Goal: Information Seeking & Learning: Learn about a topic

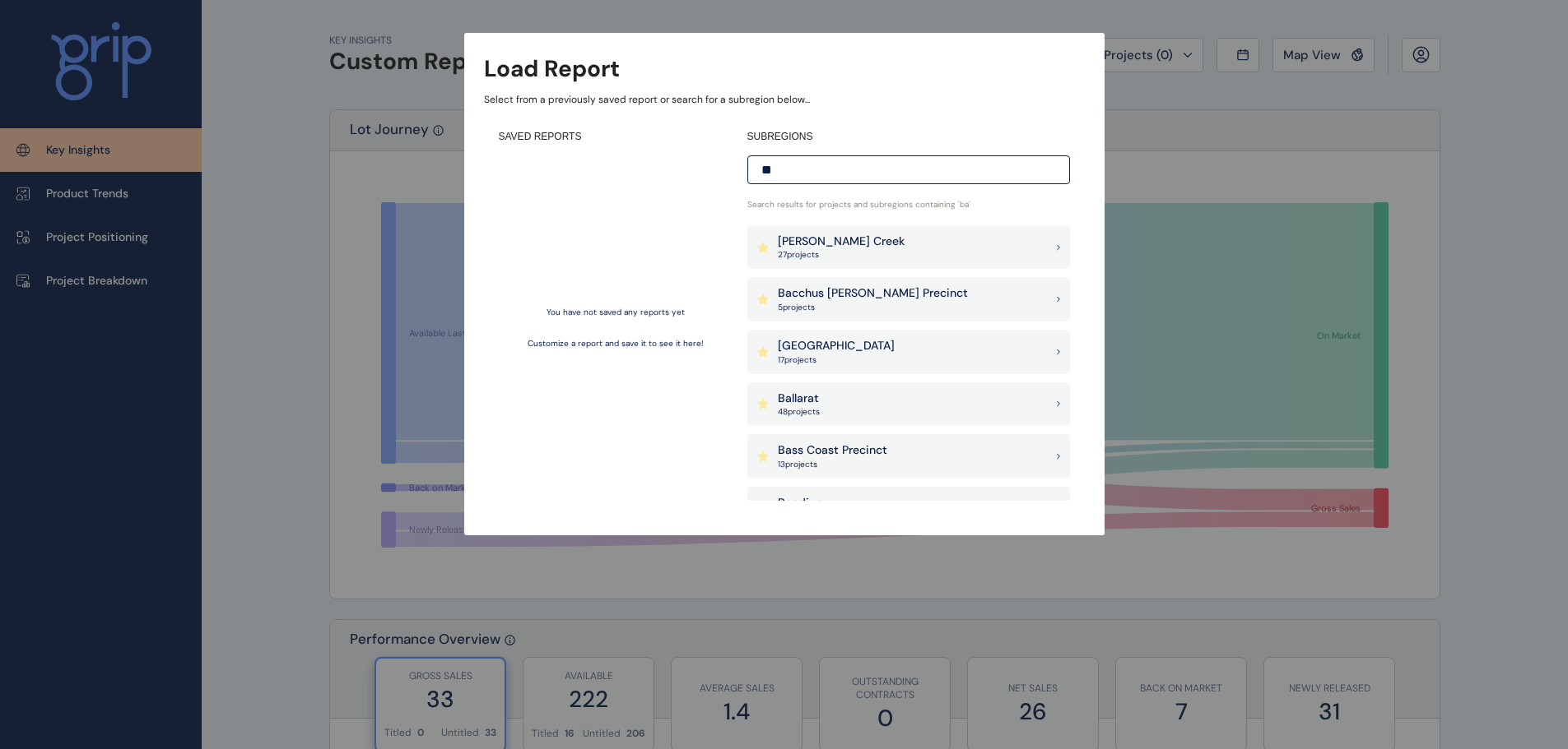
type input "*"
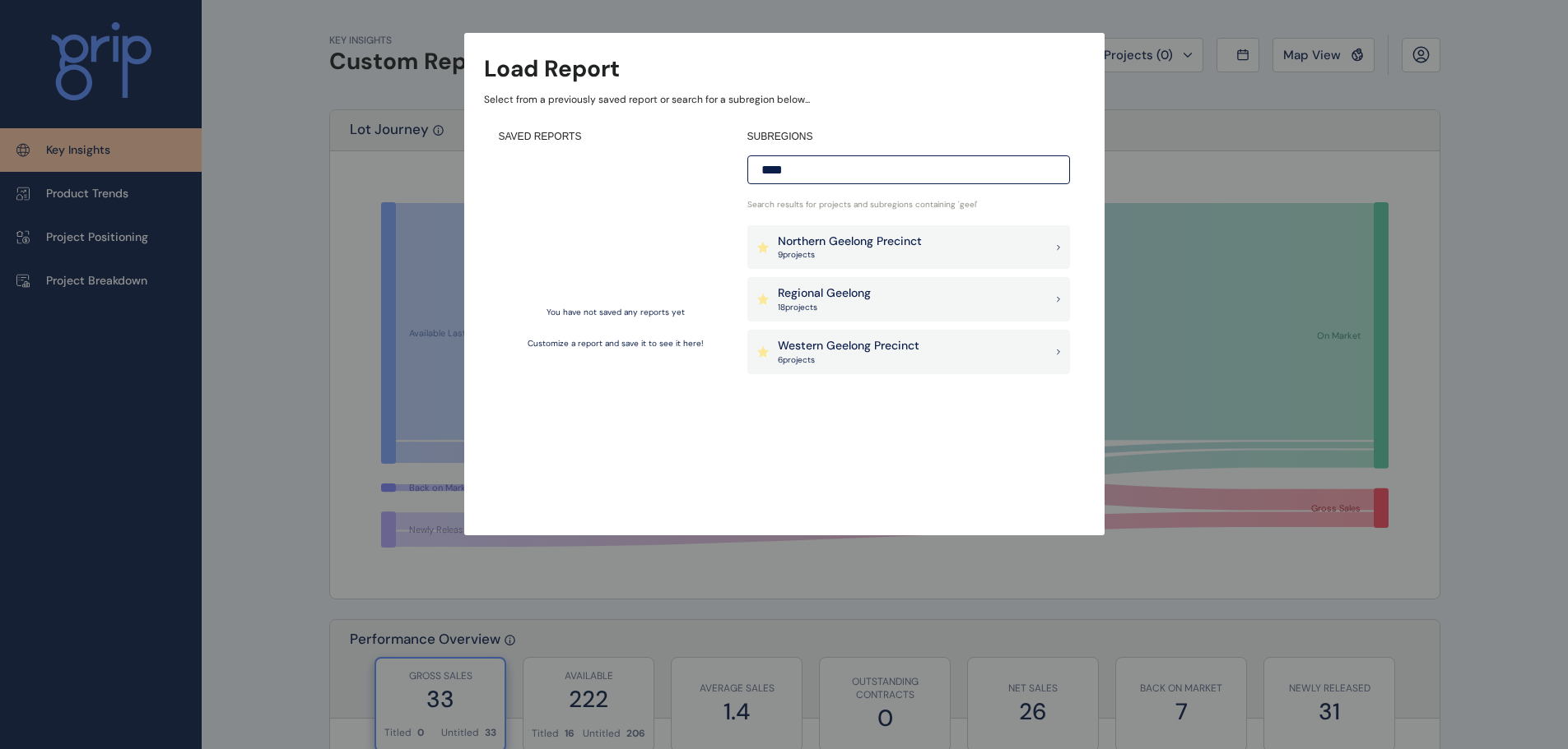
type input "****"
click at [947, 303] on div "Regional Geelong 18 project s" at bounding box center [908, 299] width 323 height 44
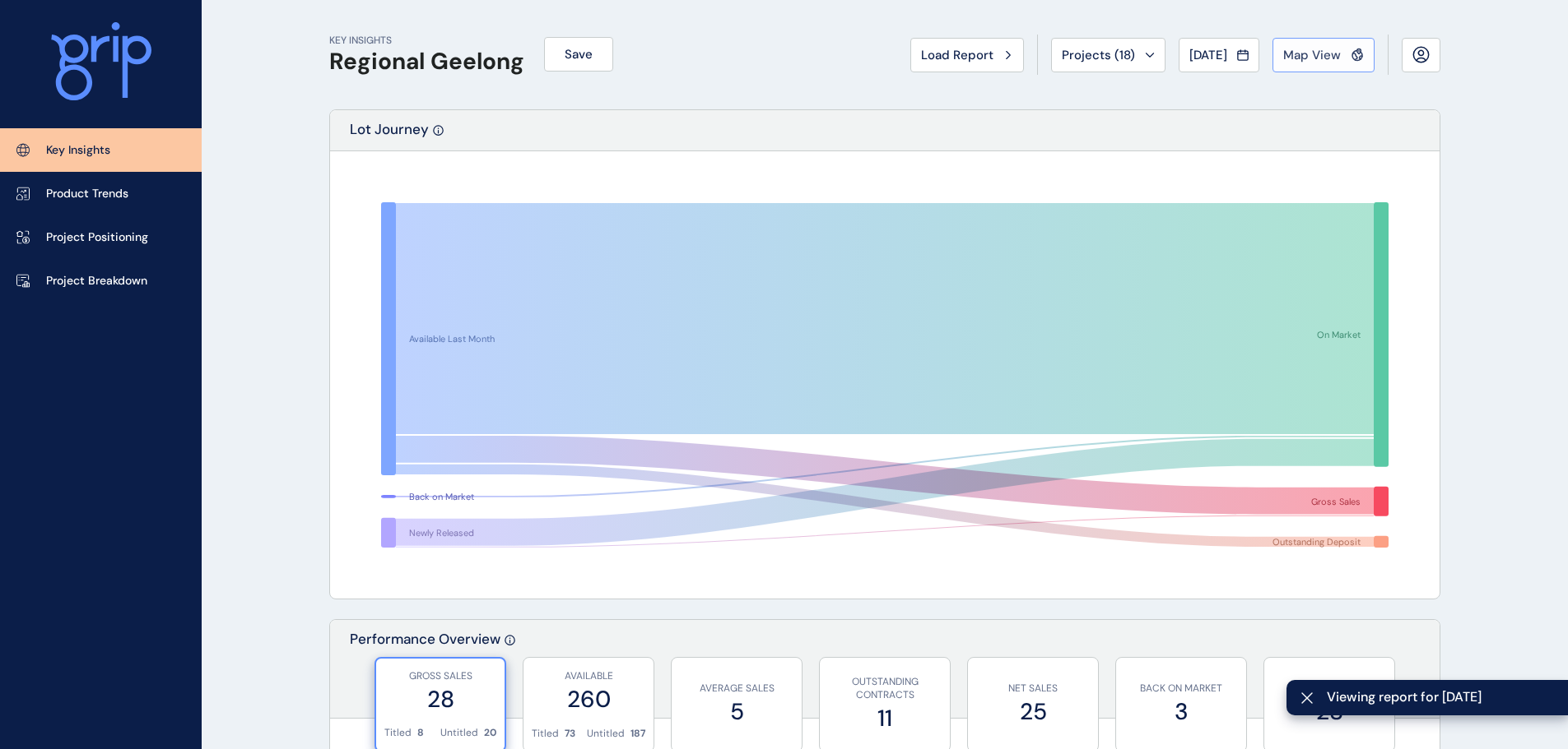
click at [1320, 58] on span "Map View" at bounding box center [1312, 55] width 58 height 16
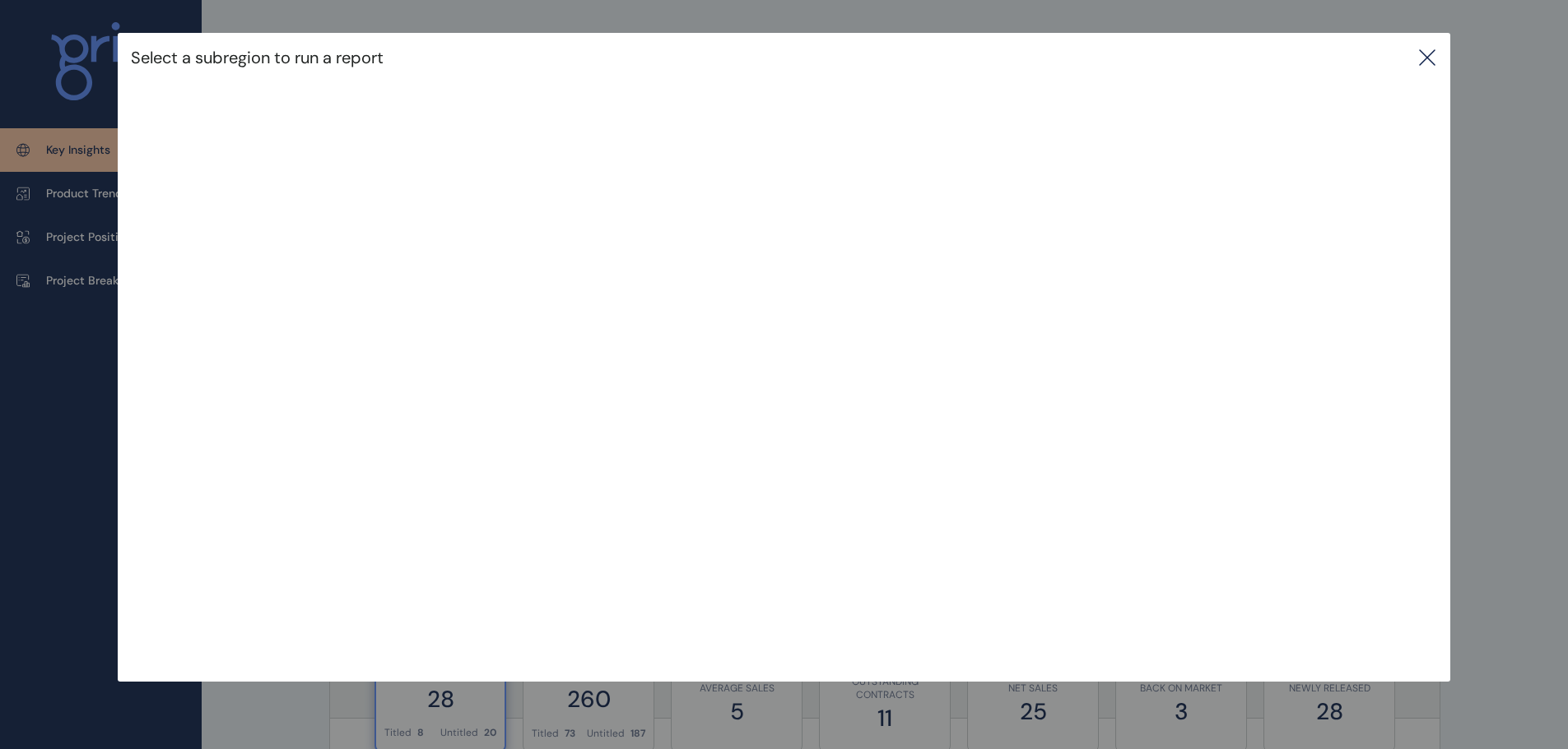
click at [1437, 54] on icon at bounding box center [1427, 57] width 20 height 20
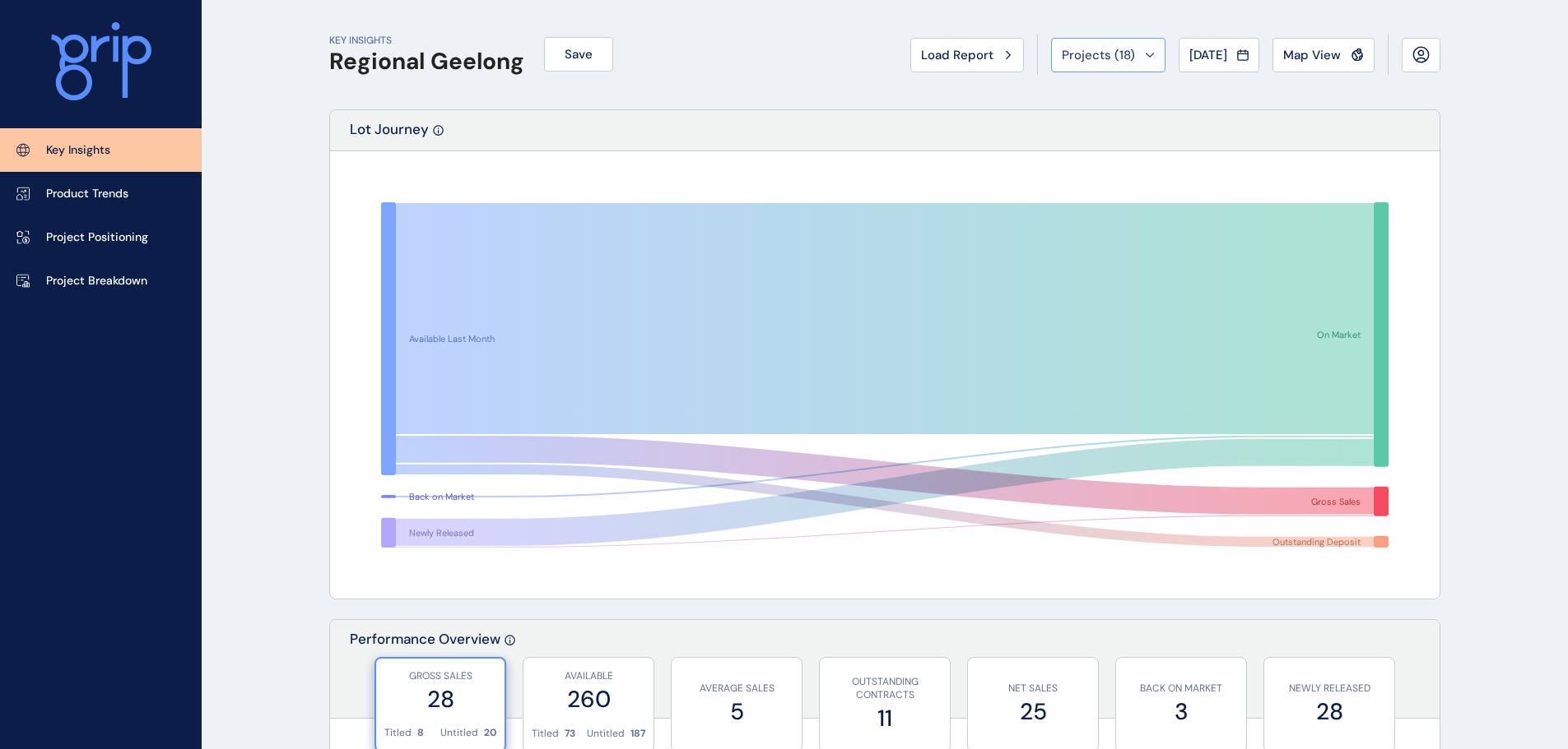
click at [1125, 60] on div "Projects ( 18 )" at bounding box center [1108, 55] width 93 height 16
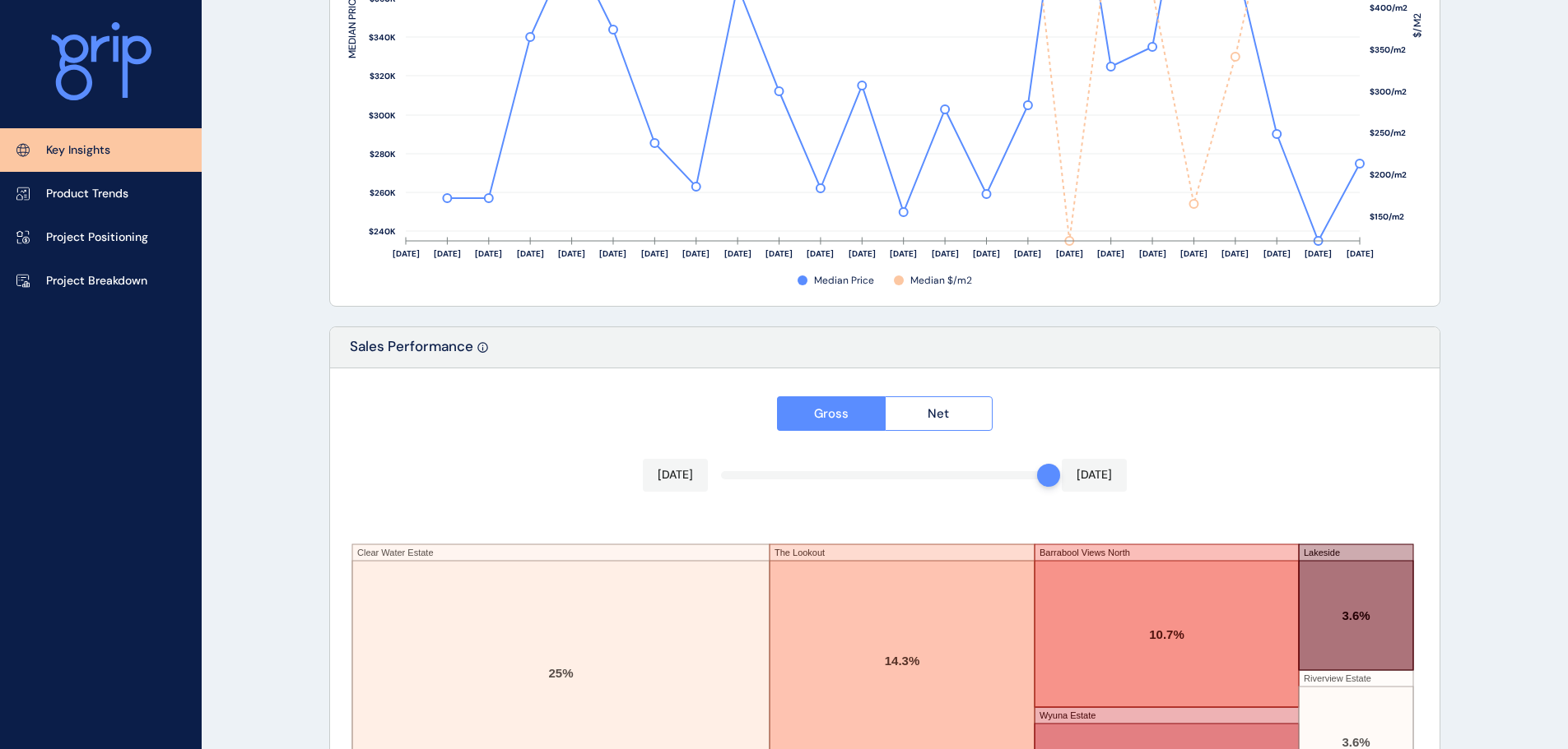
scroll to position [2714, 0]
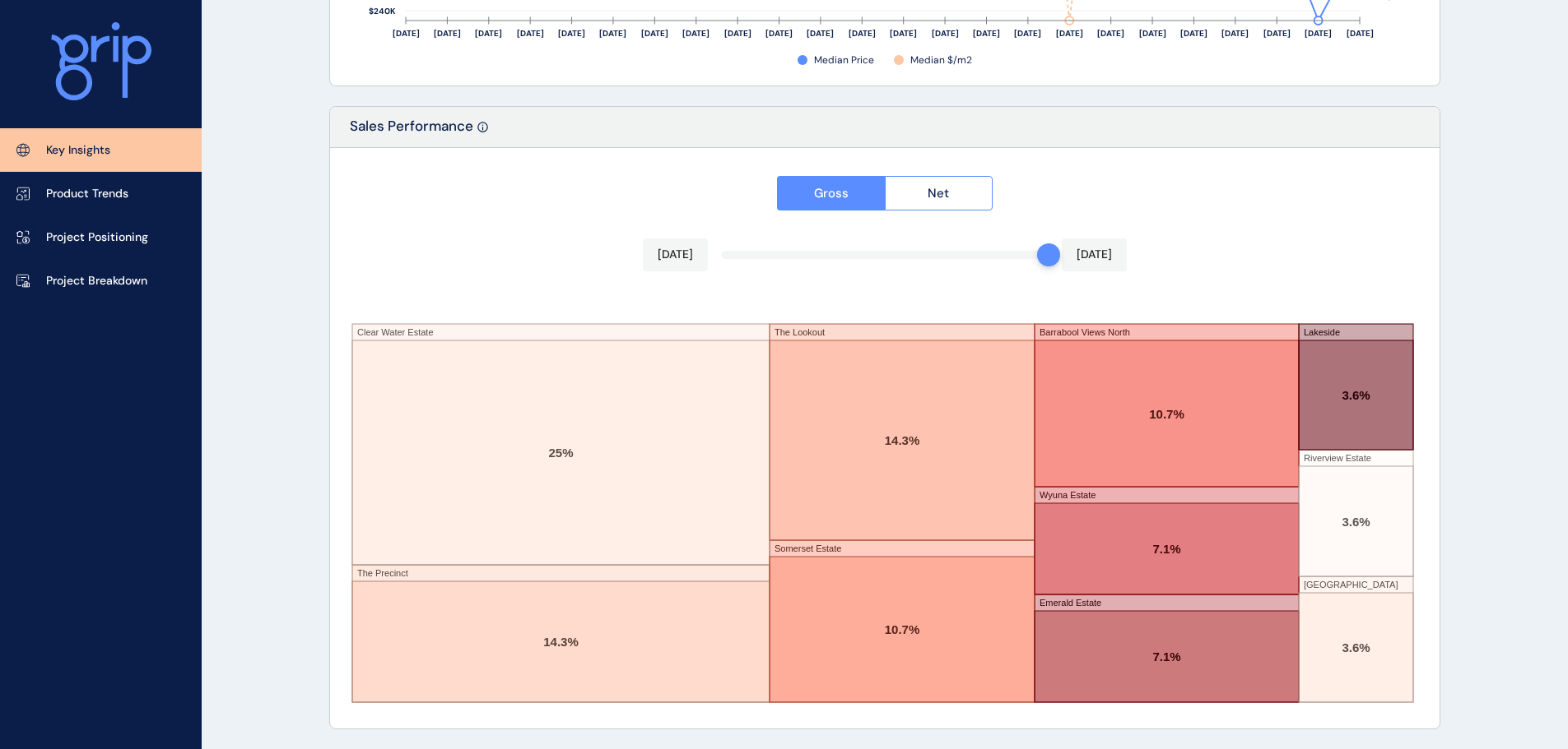
click at [666, 409] on rect at bounding box center [560, 452] width 417 height 224
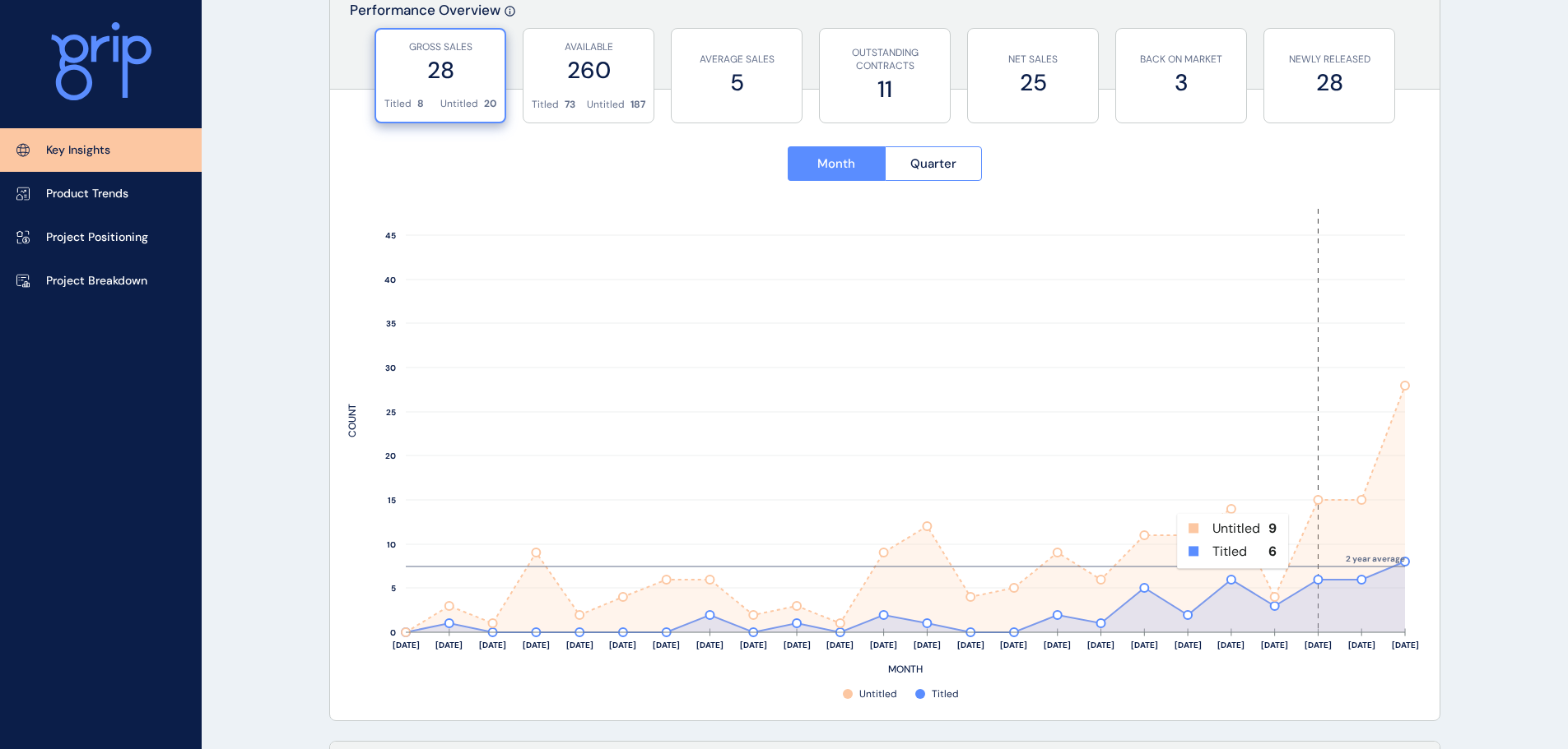
scroll to position [602, 0]
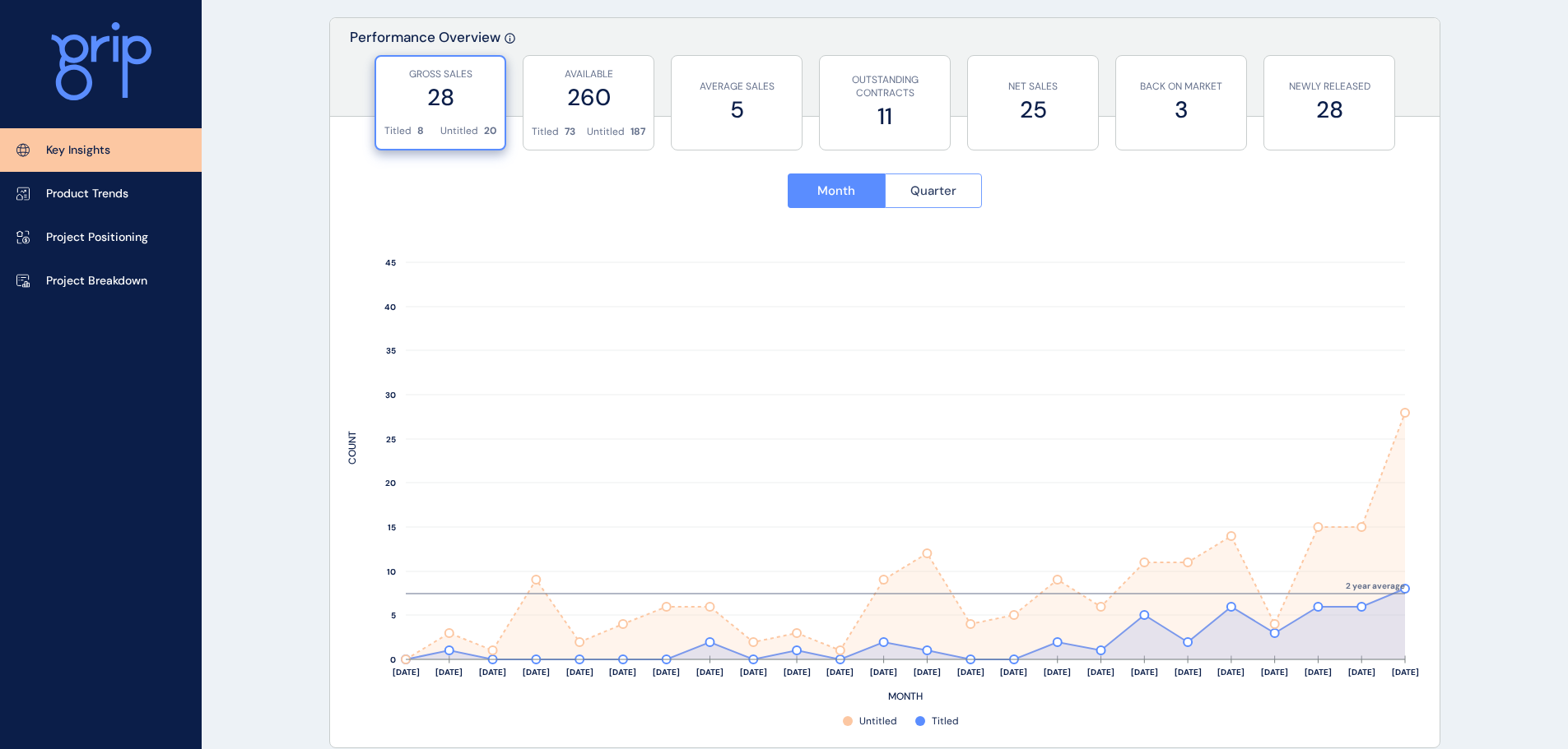
click at [940, 192] on span "Quarter" at bounding box center [933, 190] width 46 height 16
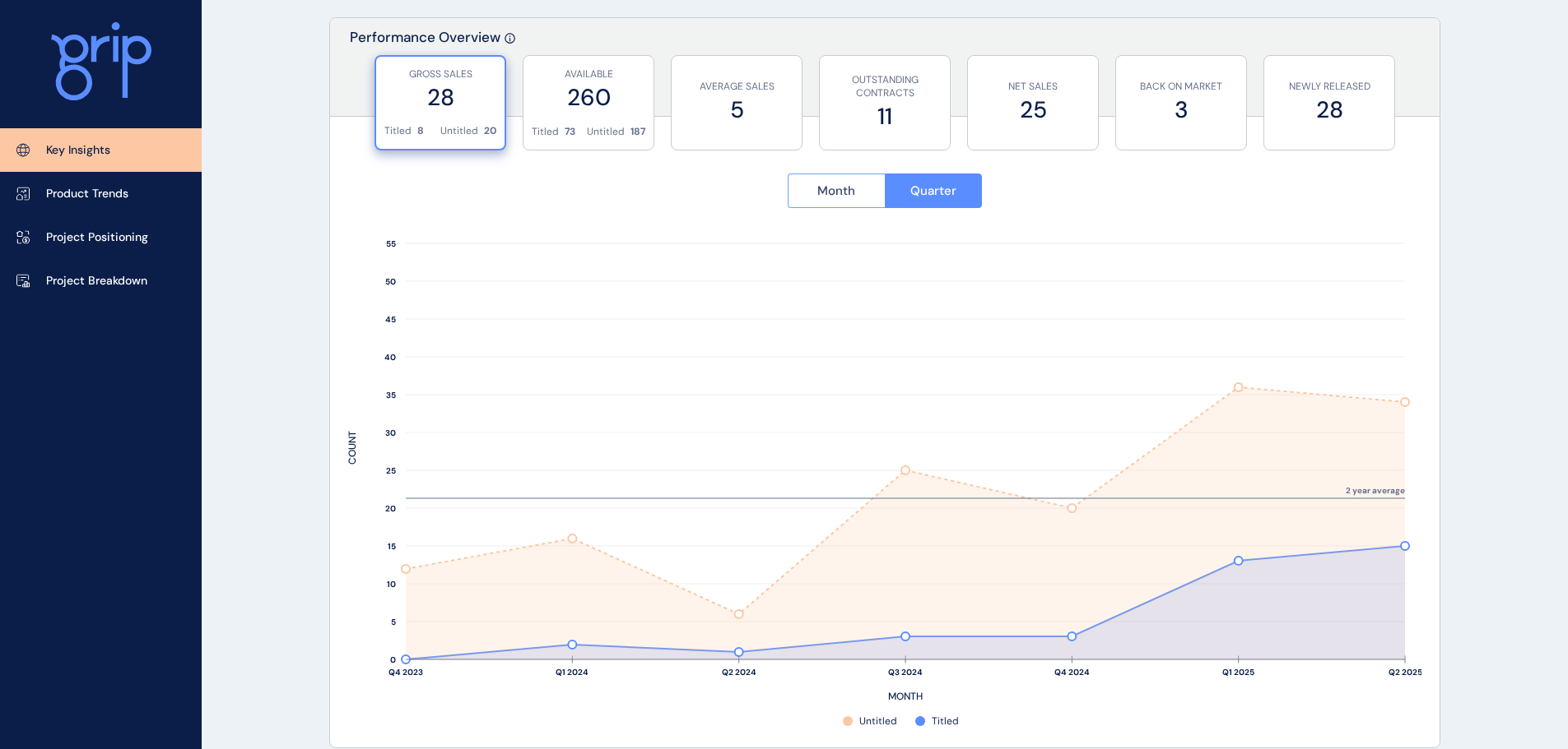
click at [876, 200] on button "Month" at bounding box center [836, 191] width 97 height 35
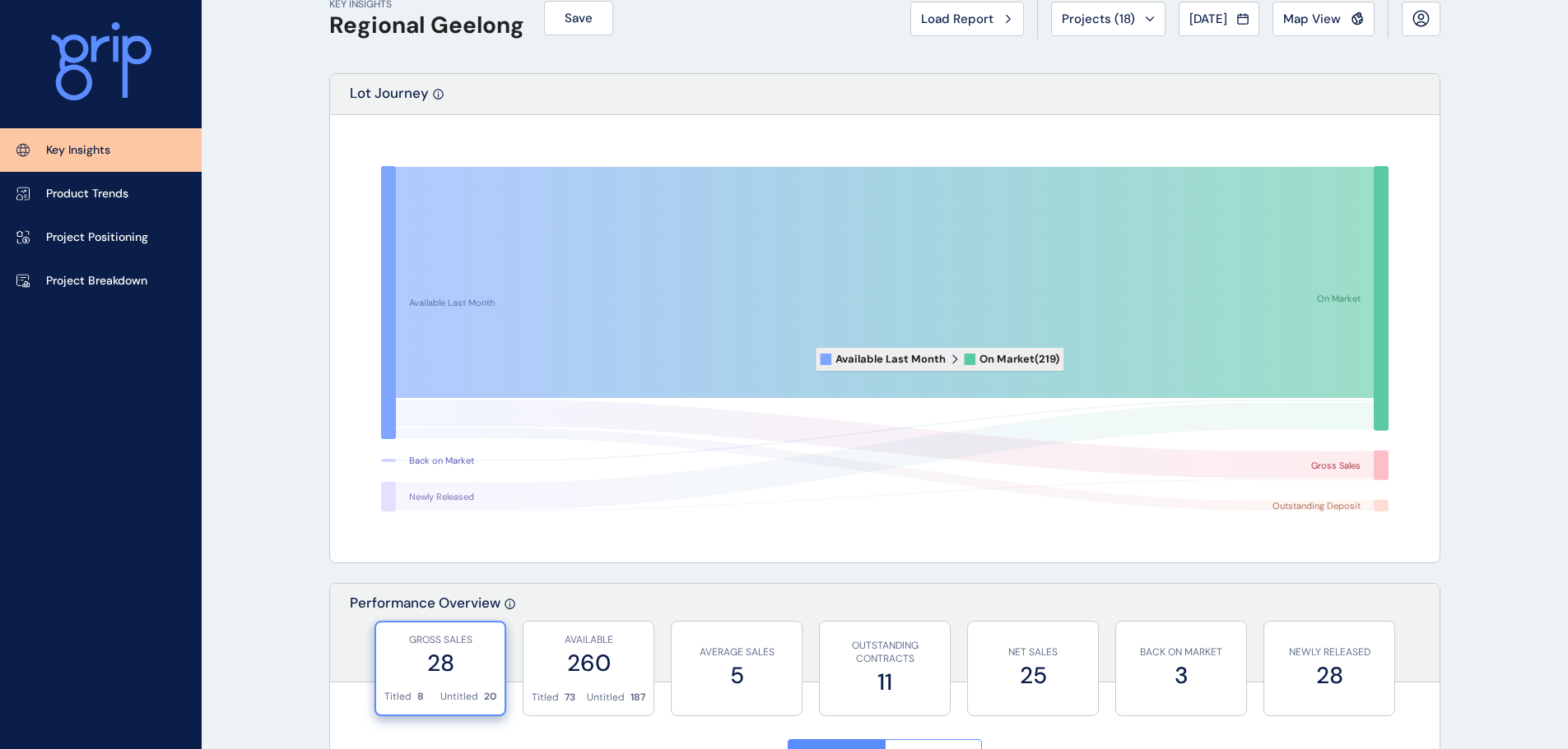
scroll to position [0, 0]
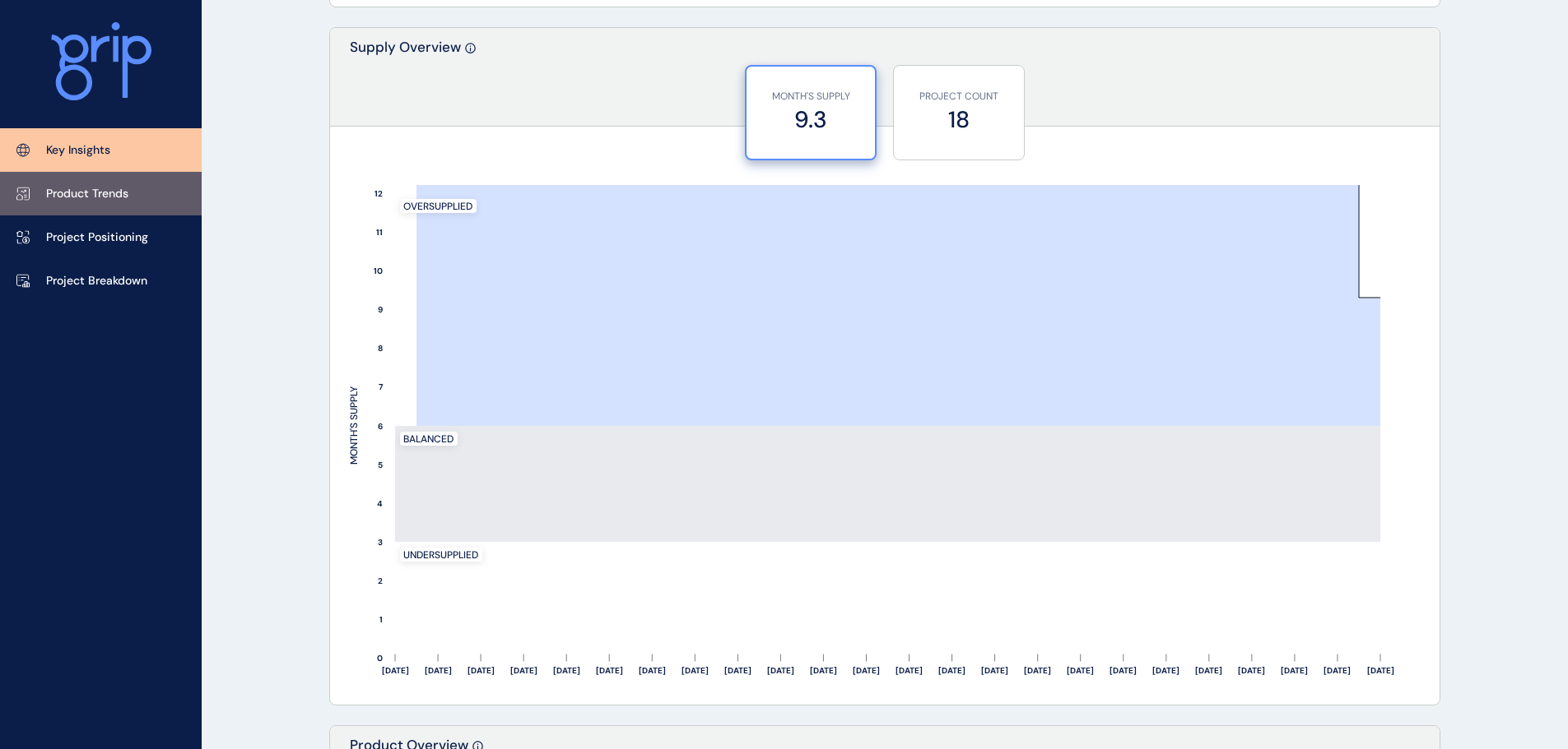
click at [45, 185] on link "Product Trends" at bounding box center [100, 194] width 202 height 44
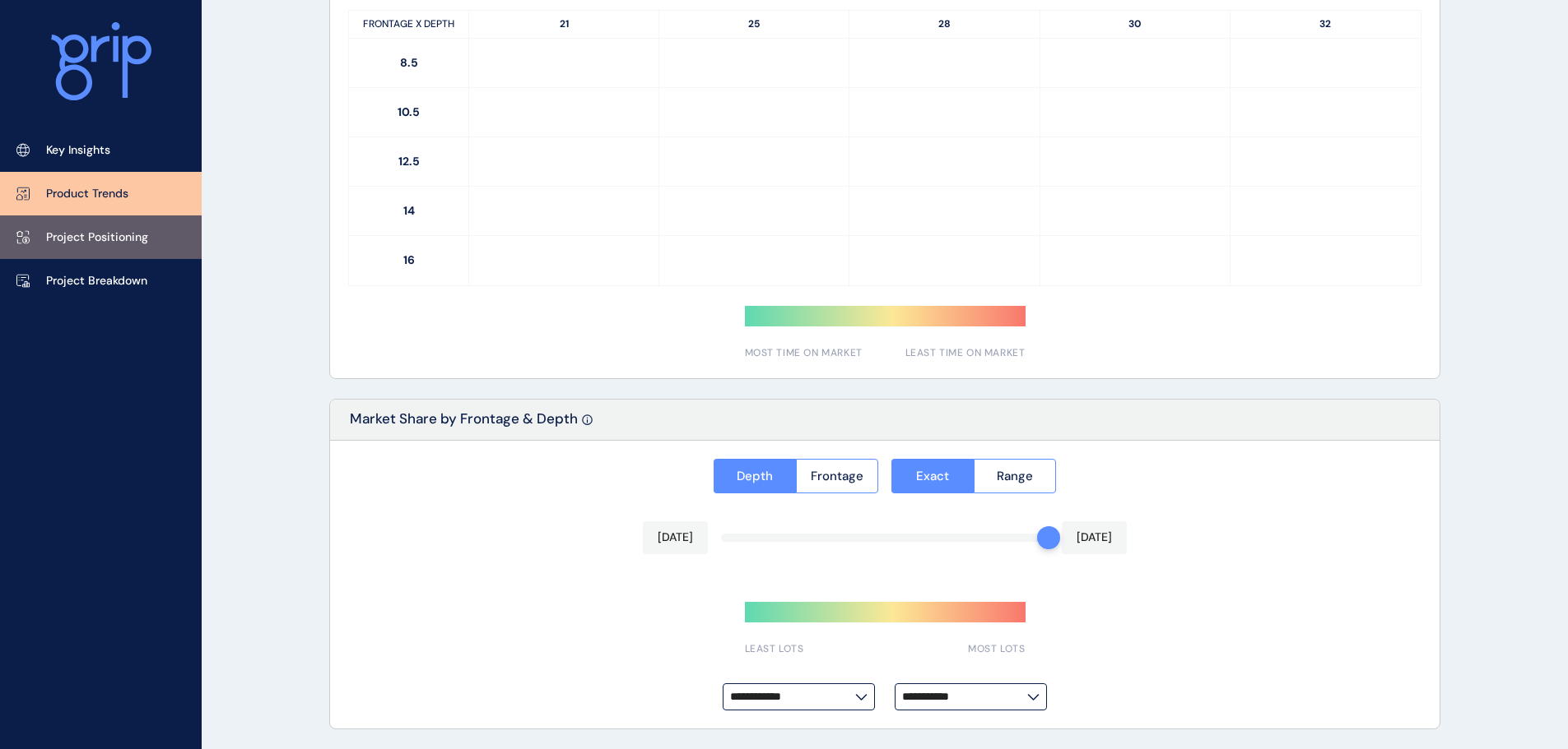
type input "**********"
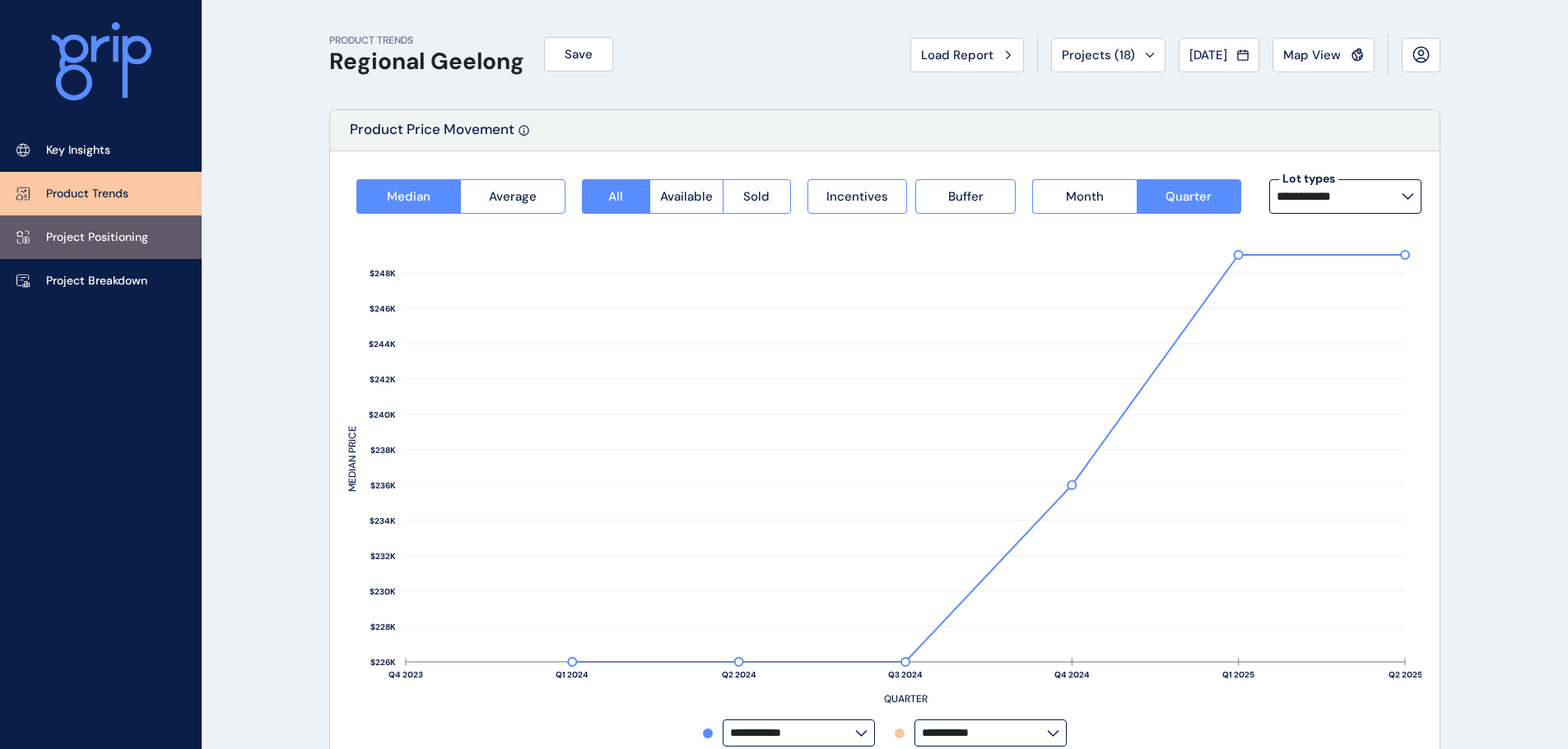
click at [115, 258] on link "Project Positioning" at bounding box center [100, 237] width 202 height 44
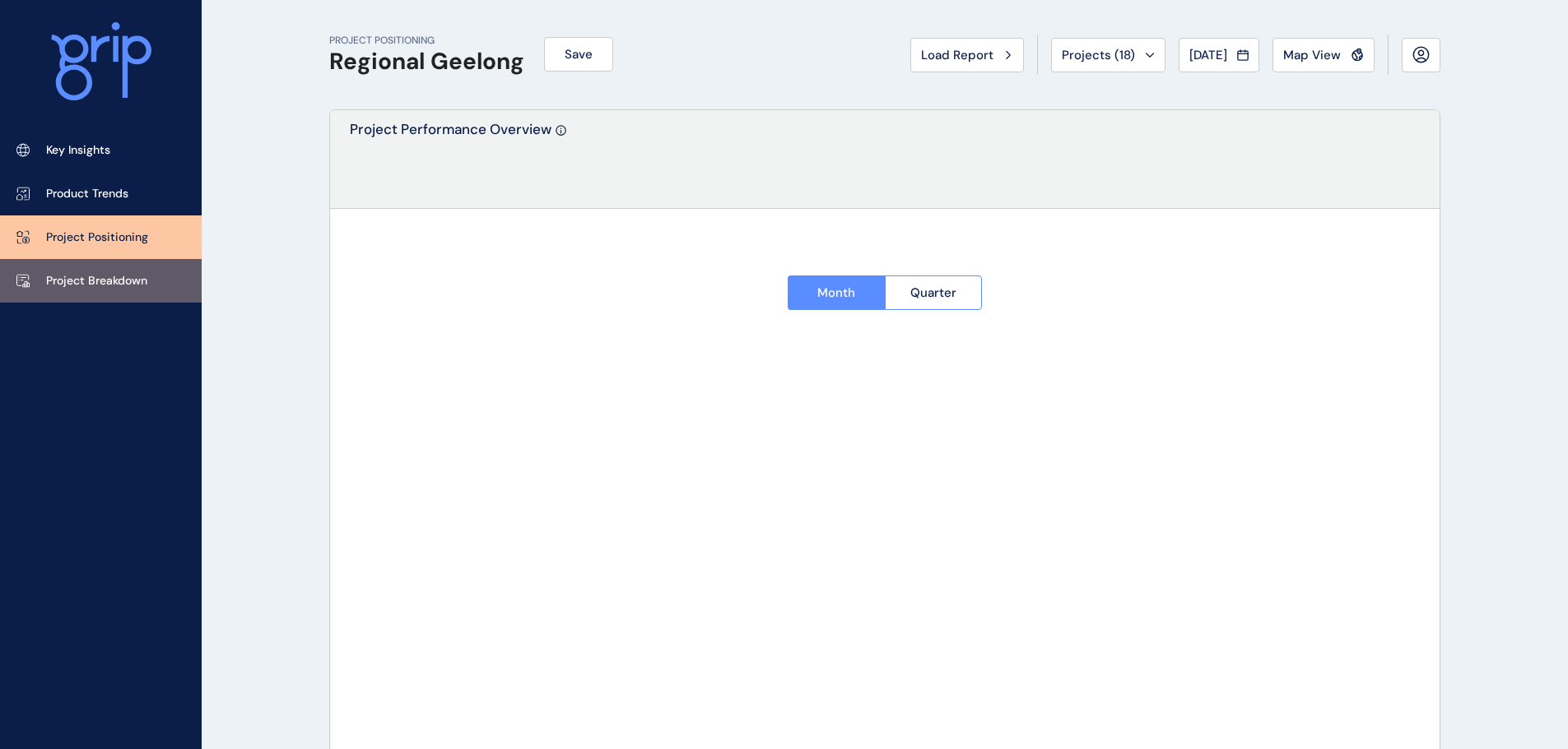
type input "**********"
click at [119, 274] on p "Project Breakdown" at bounding box center [97, 281] width 101 height 16
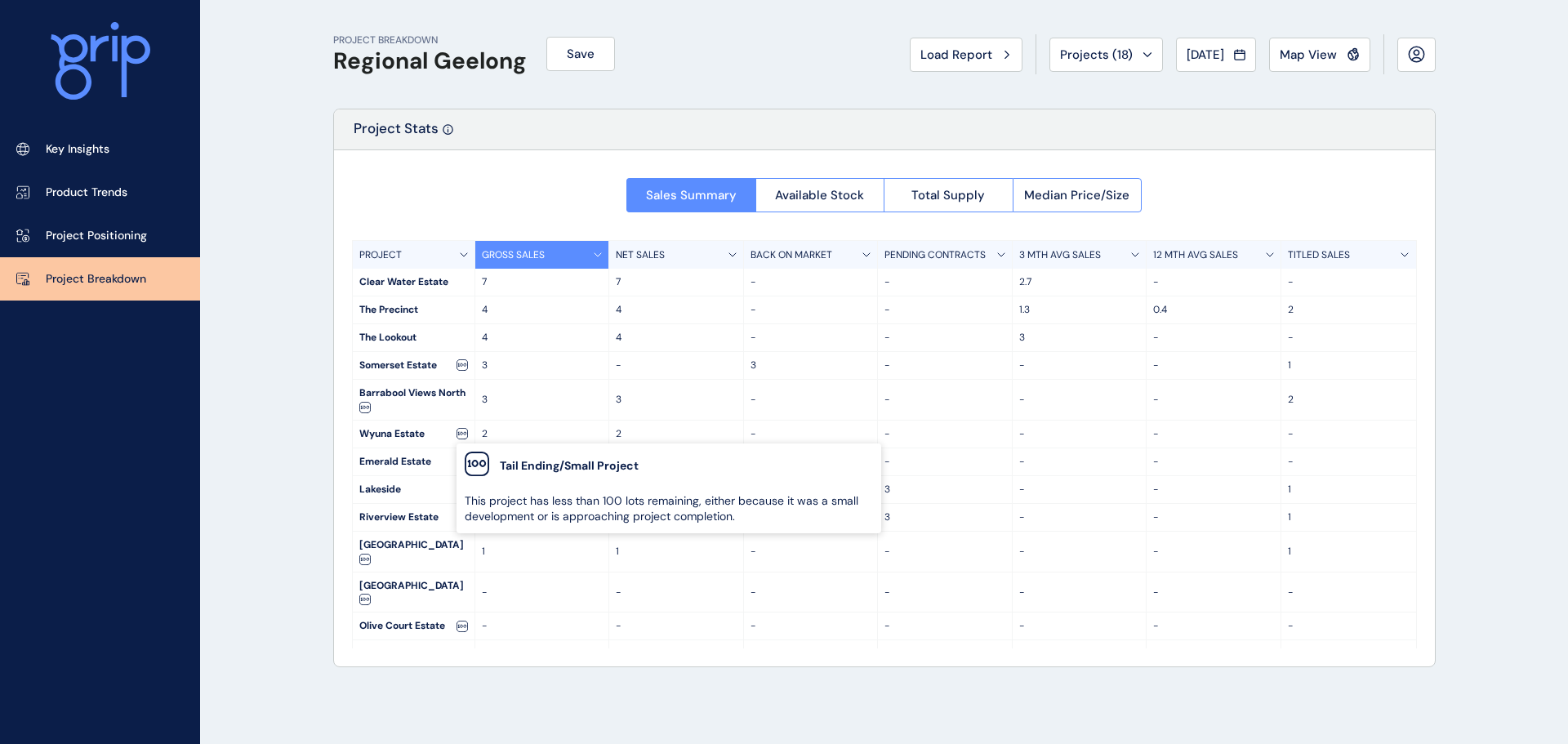
click at [459, 434] on icon at bounding box center [462, 434] width 11 height 11
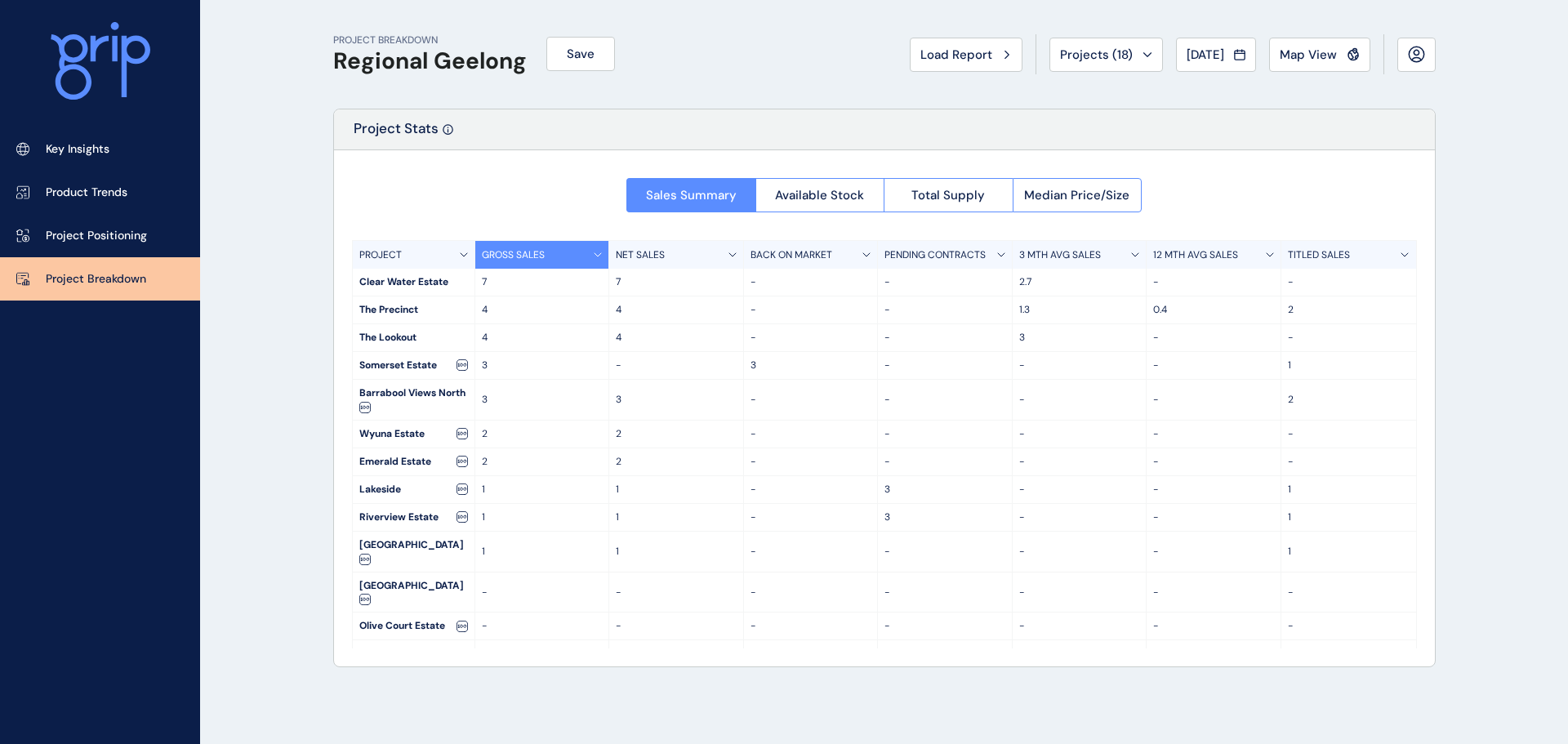
click at [391, 435] on div "Wyuna Estate" at bounding box center [414, 434] width 122 height 27
click at [851, 194] on span "Available Stock" at bounding box center [820, 194] width 89 height 16
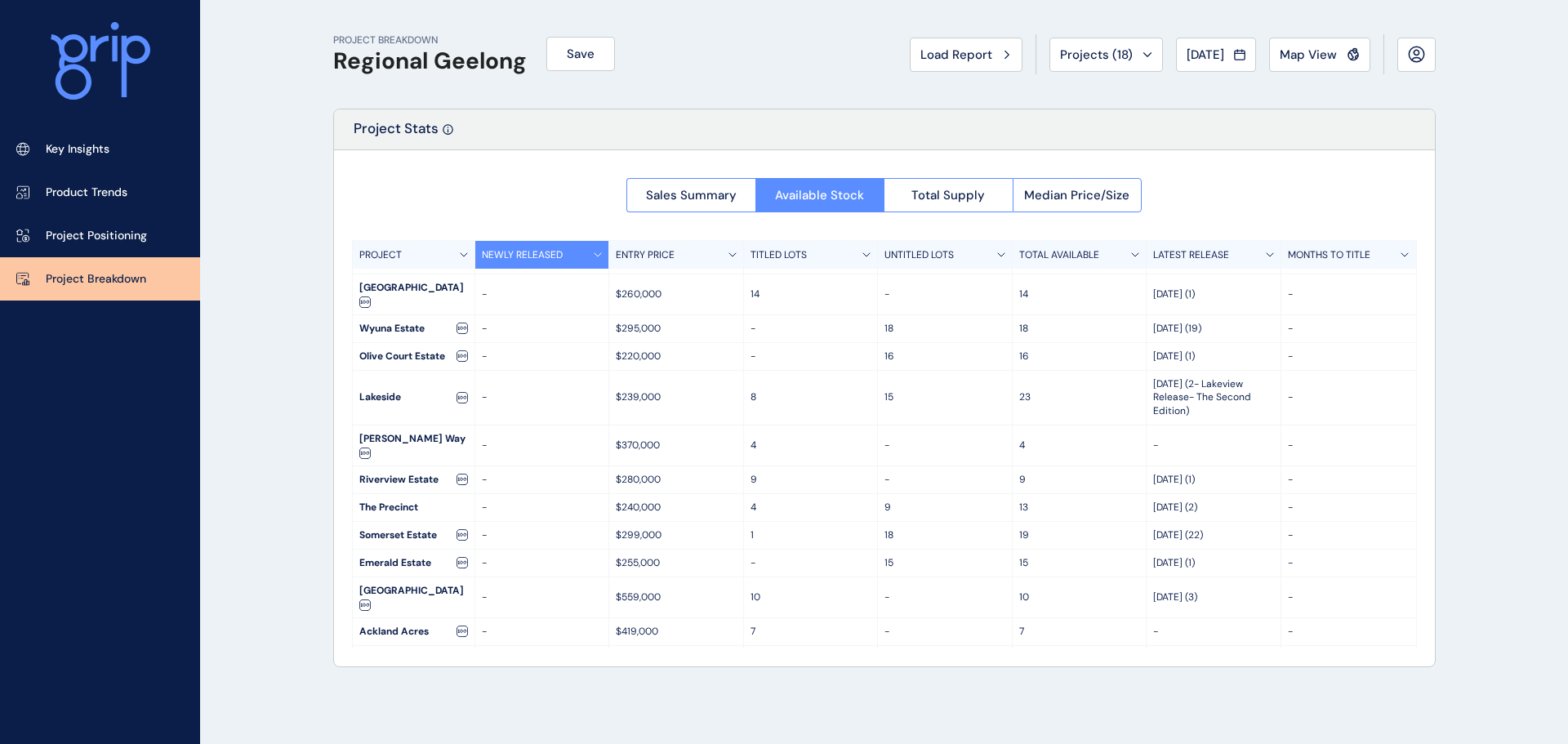
scroll to position [159, 0]
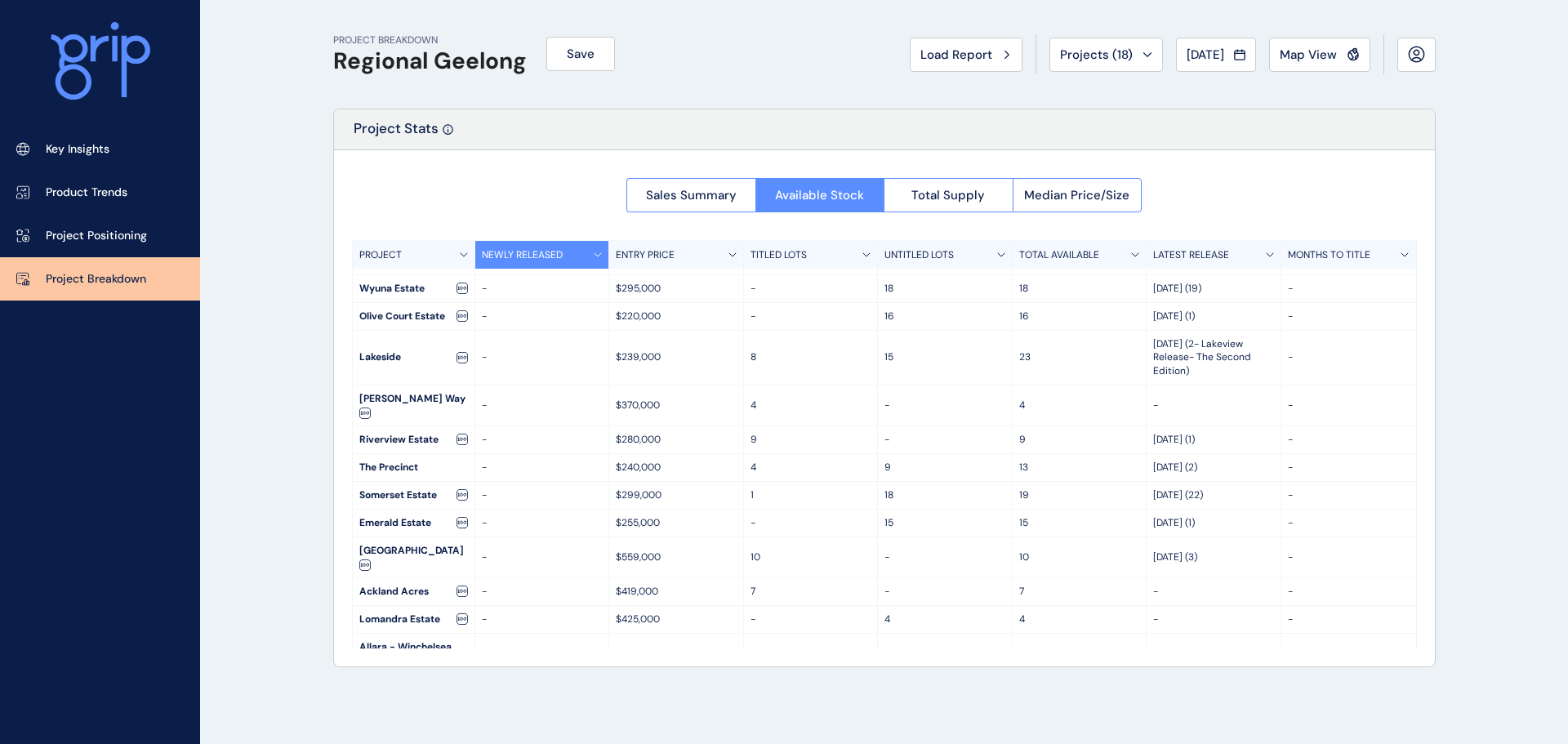
click at [485, 432] on div "Tail Ending/Small Project This project has less than 100 lots remaining, either…" at bounding box center [669, 454] width 424 height 90
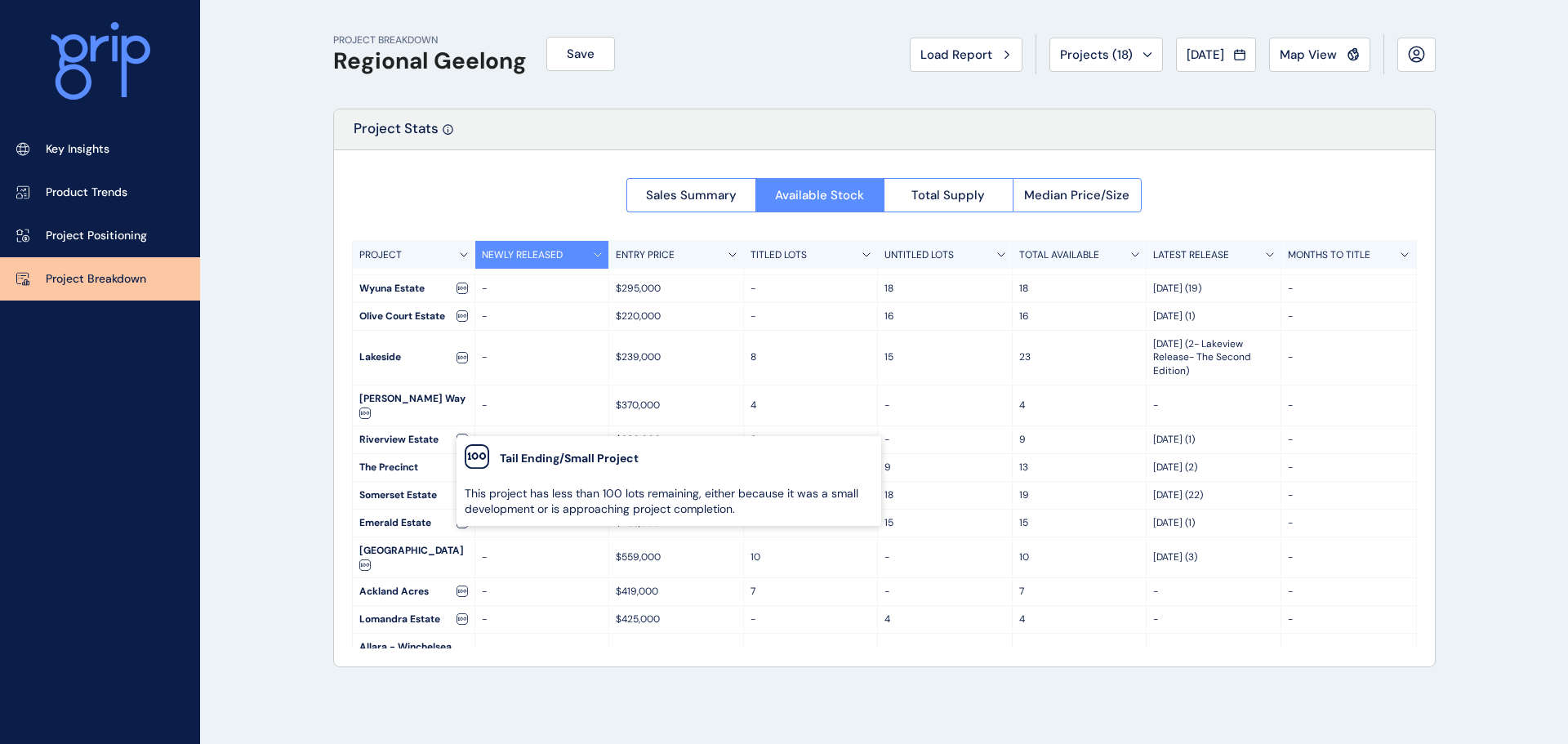
click at [456, 434] on icon at bounding box center [462, 440] width 11 height 11
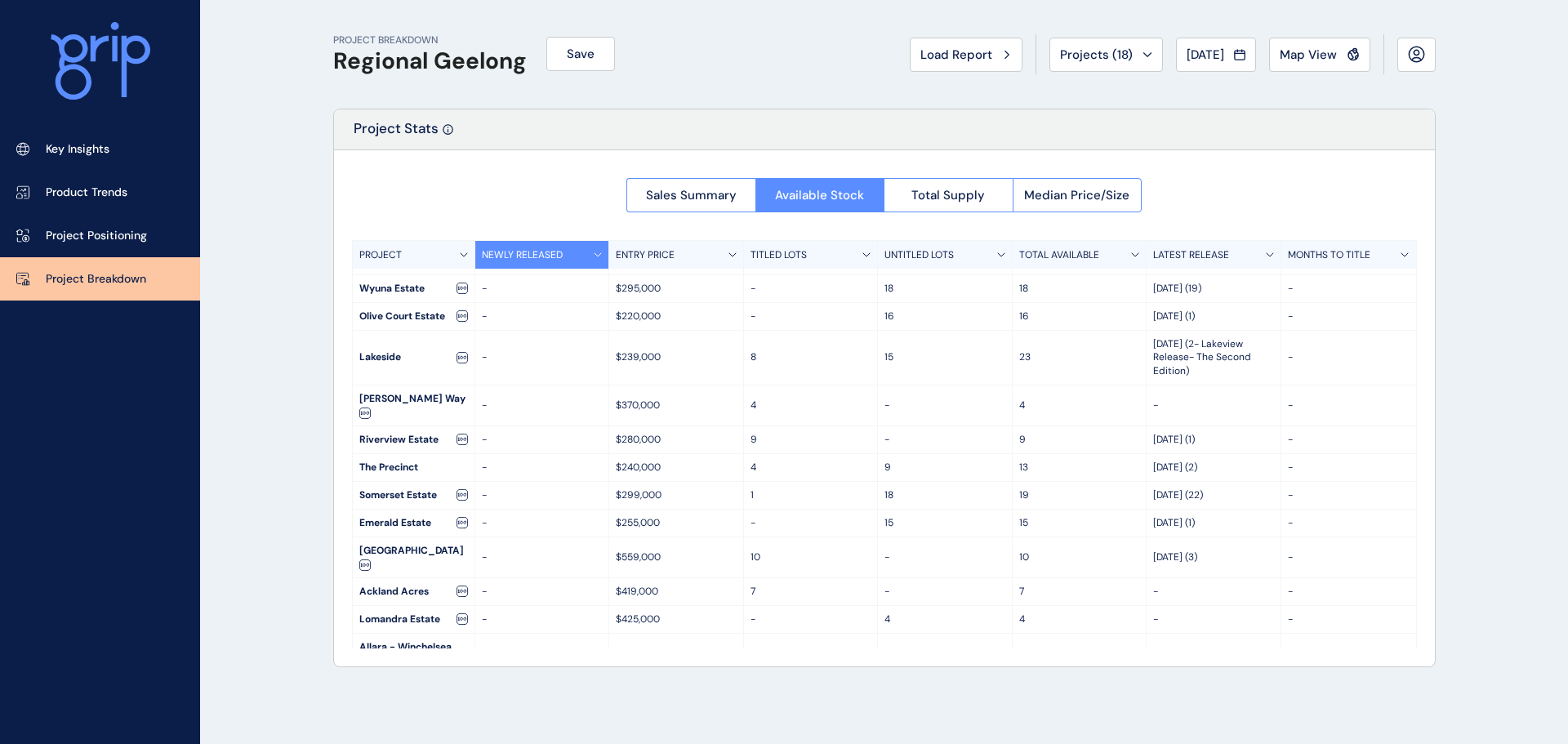
click at [486, 433] on p "-" at bounding box center [542, 440] width 121 height 14
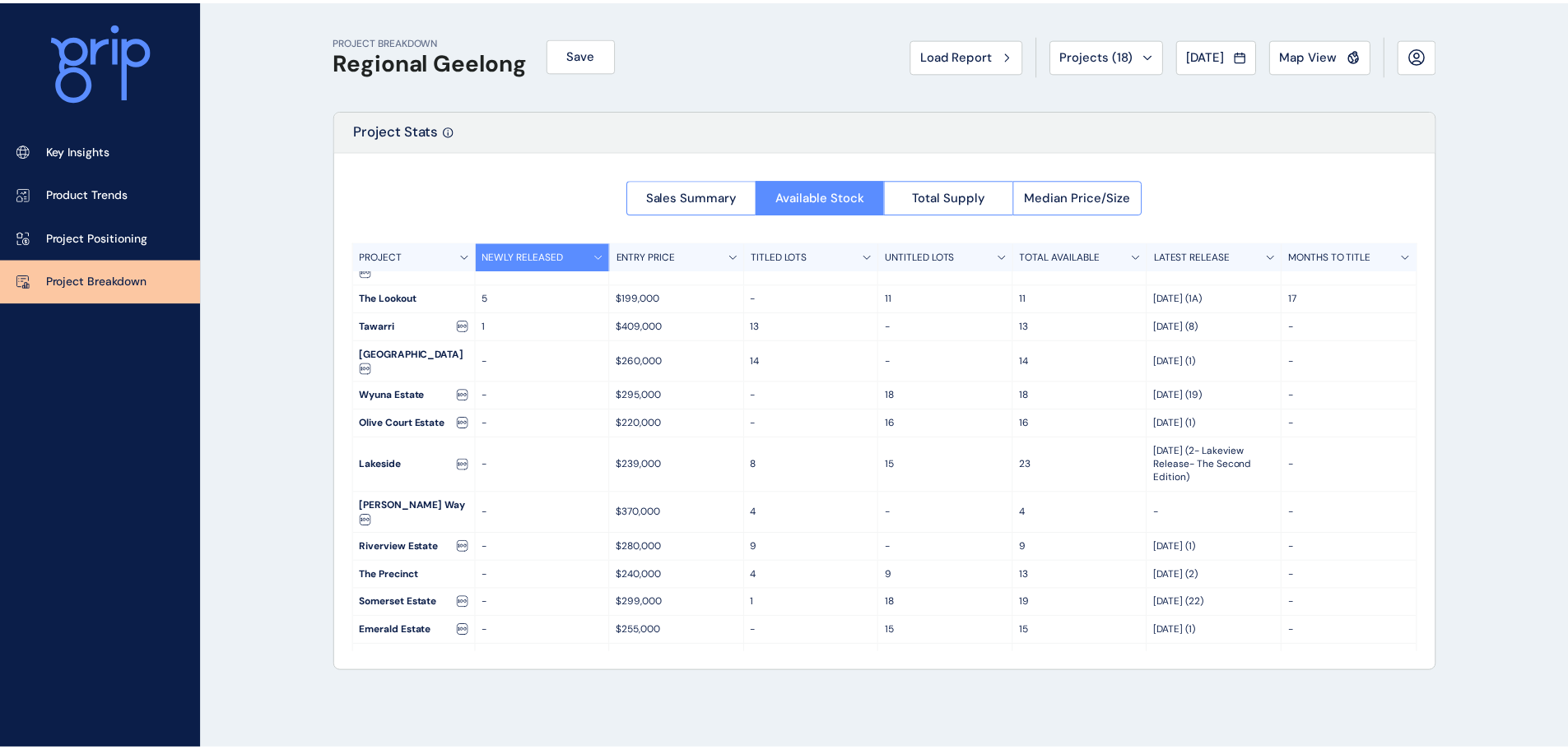
scroll to position [0, 0]
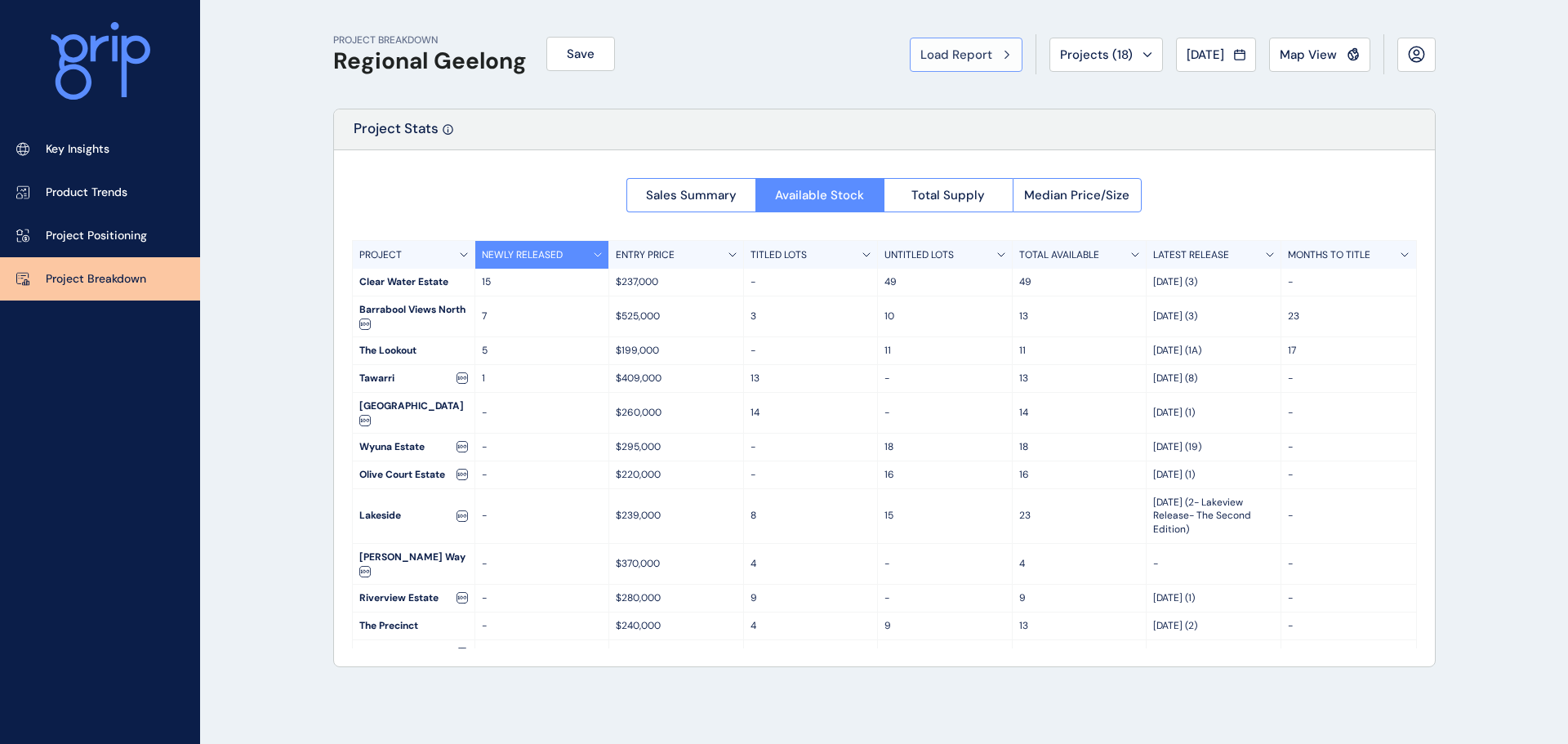
click at [987, 66] on button "Load Report" at bounding box center [966, 54] width 113 height 35
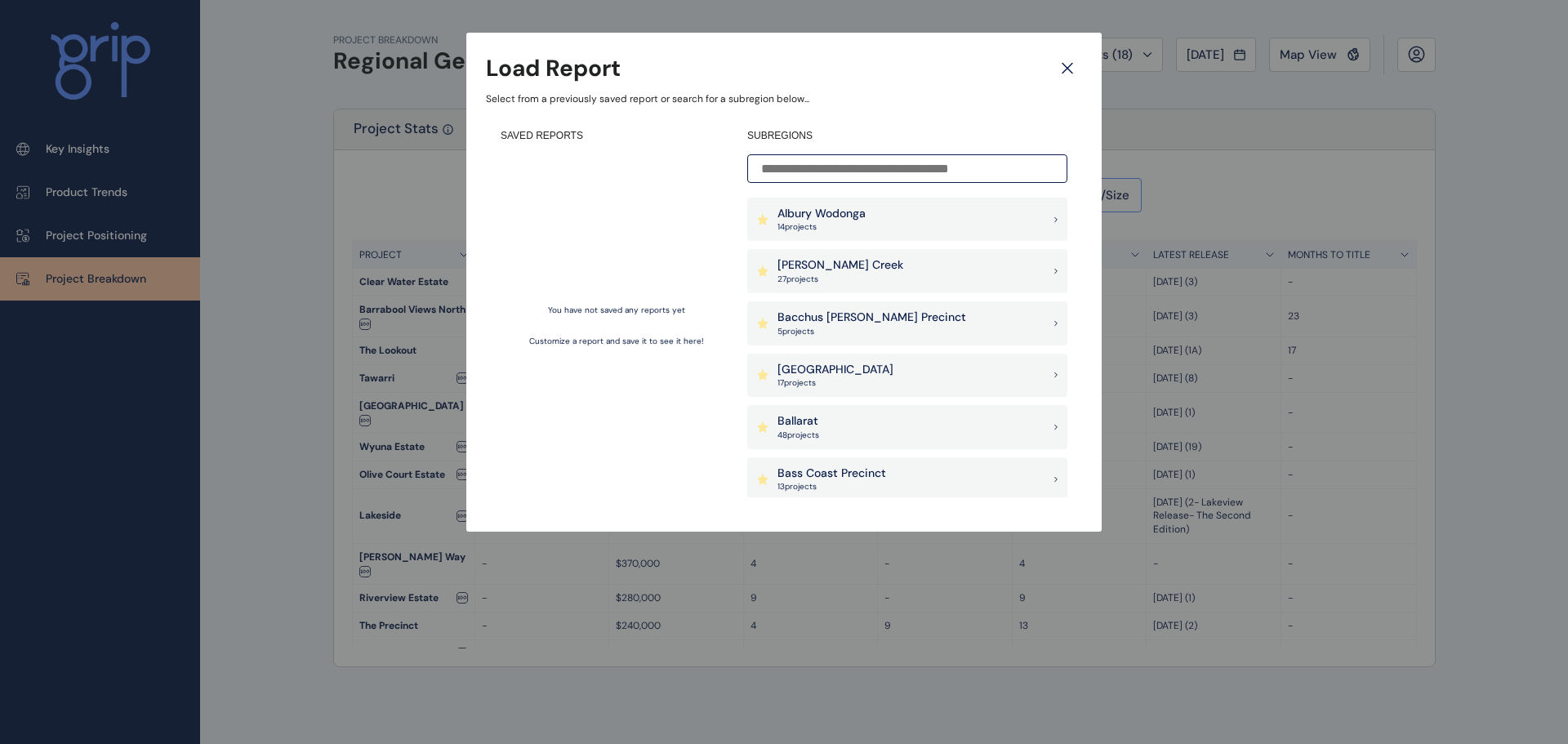
click at [914, 154] on input at bounding box center [907, 168] width 320 height 28
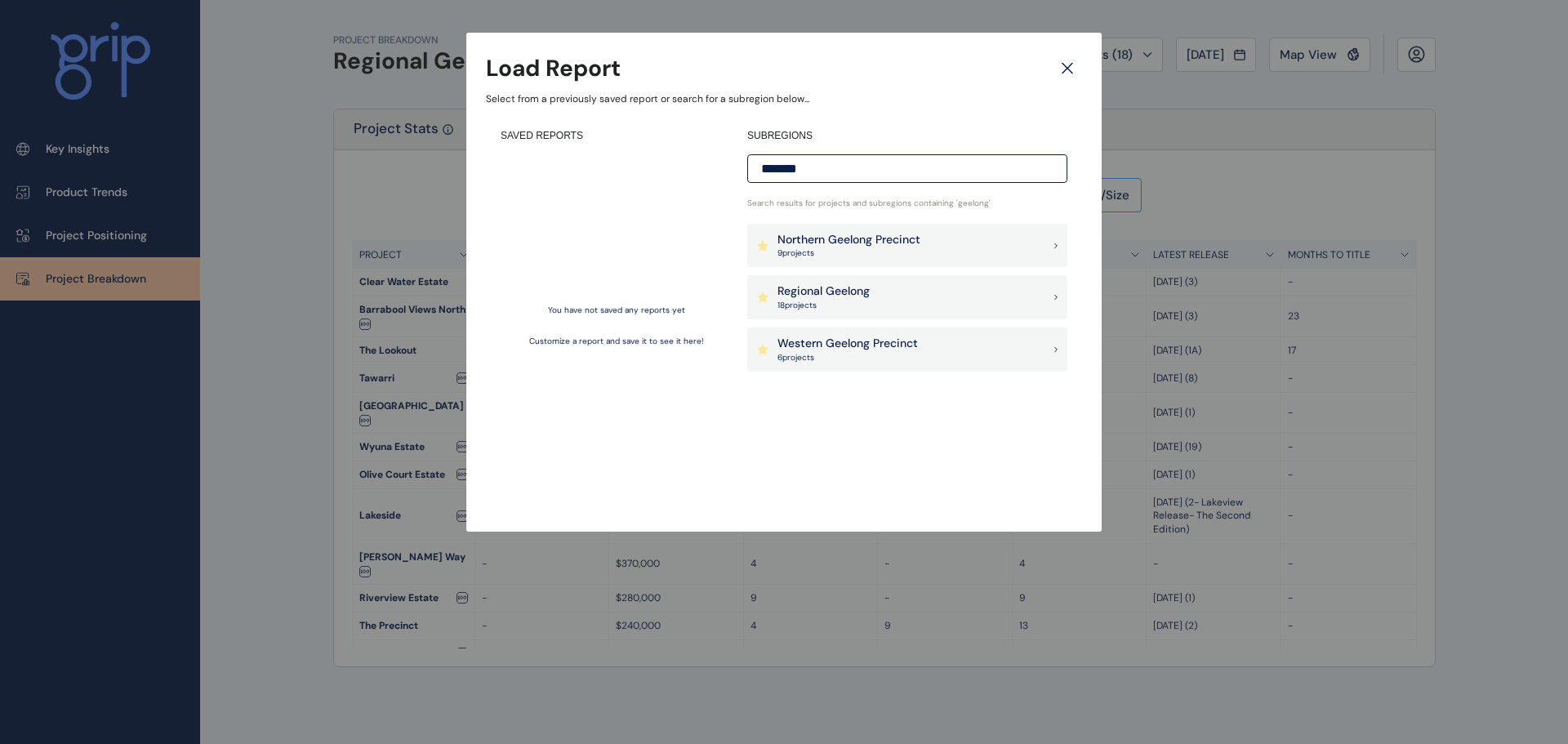
type input "*******"
click at [1013, 299] on div "Regional Geelong 18 project s" at bounding box center [907, 297] width 320 height 44
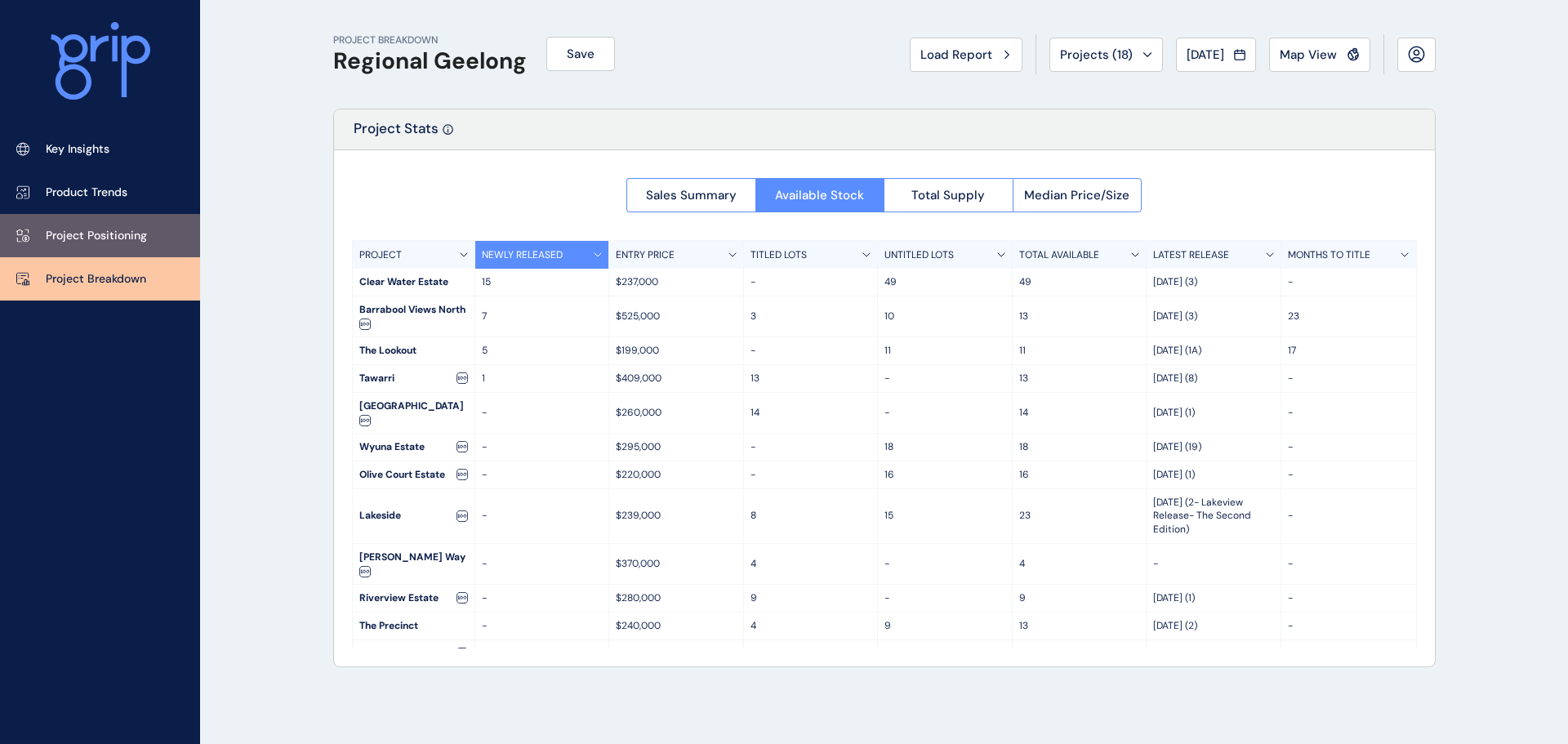
click at [49, 246] on link "Project Positioning" at bounding box center [100, 236] width 200 height 43
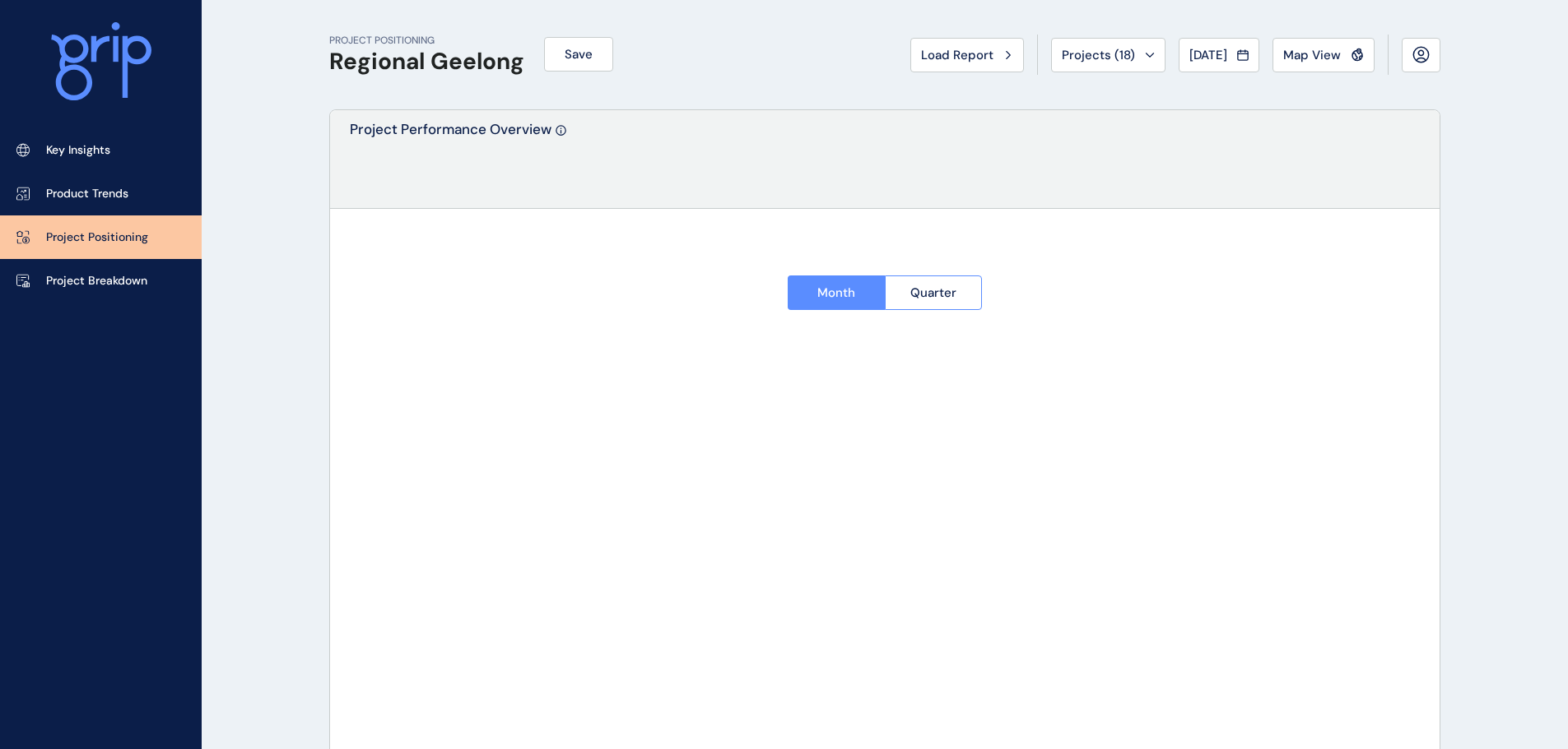
type input "**********"
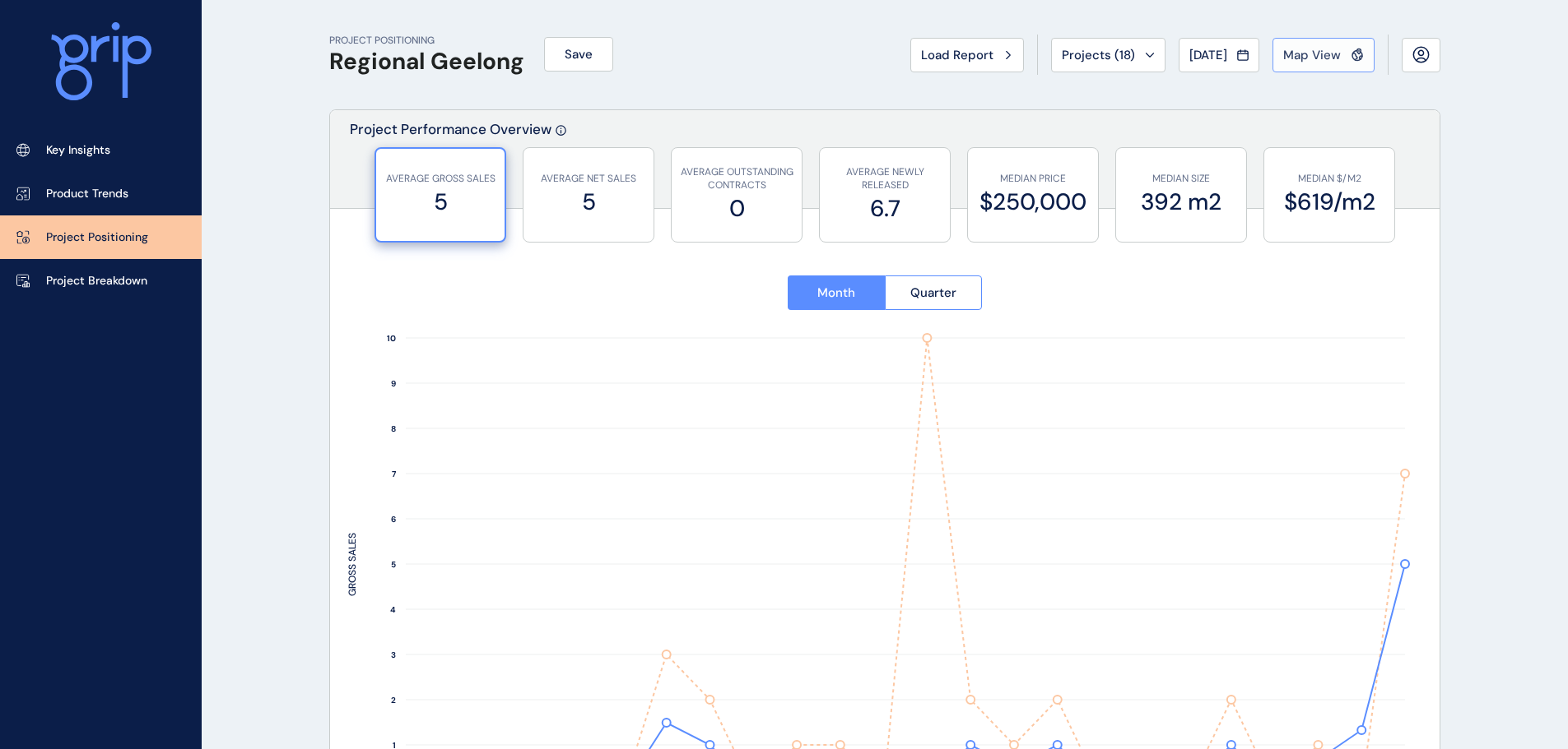
click at [1294, 54] on span "Map View" at bounding box center [1312, 55] width 58 height 16
